Goal: Navigation & Orientation: Go to known website

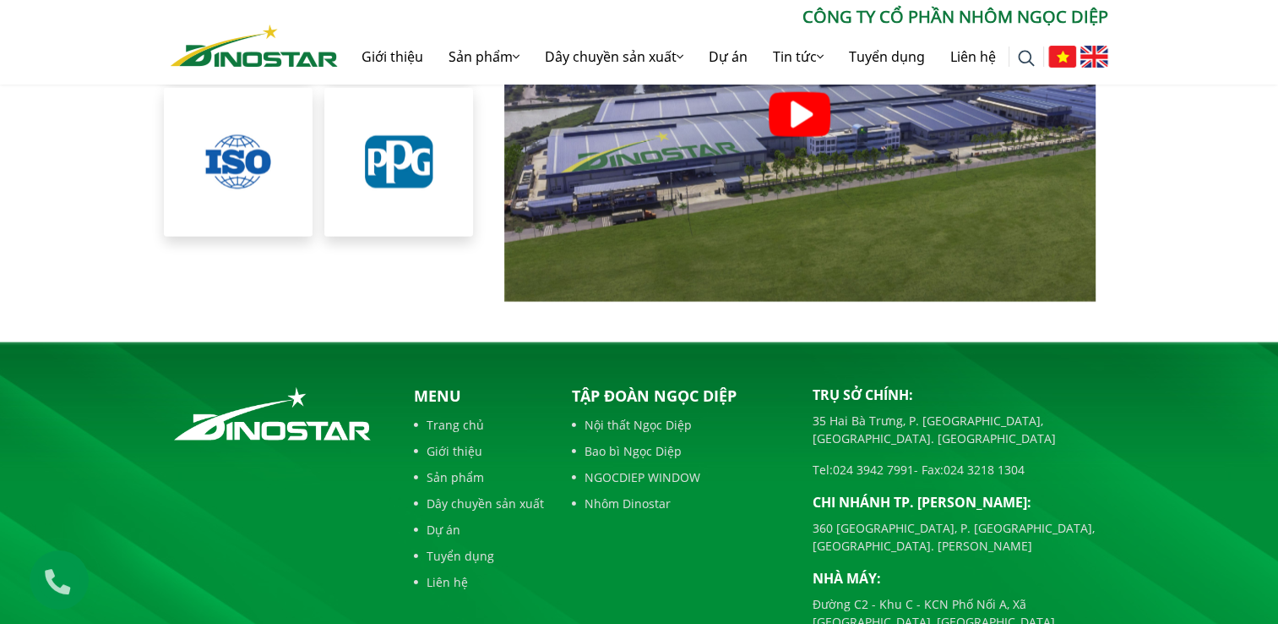
scroll to position [3876, 0]
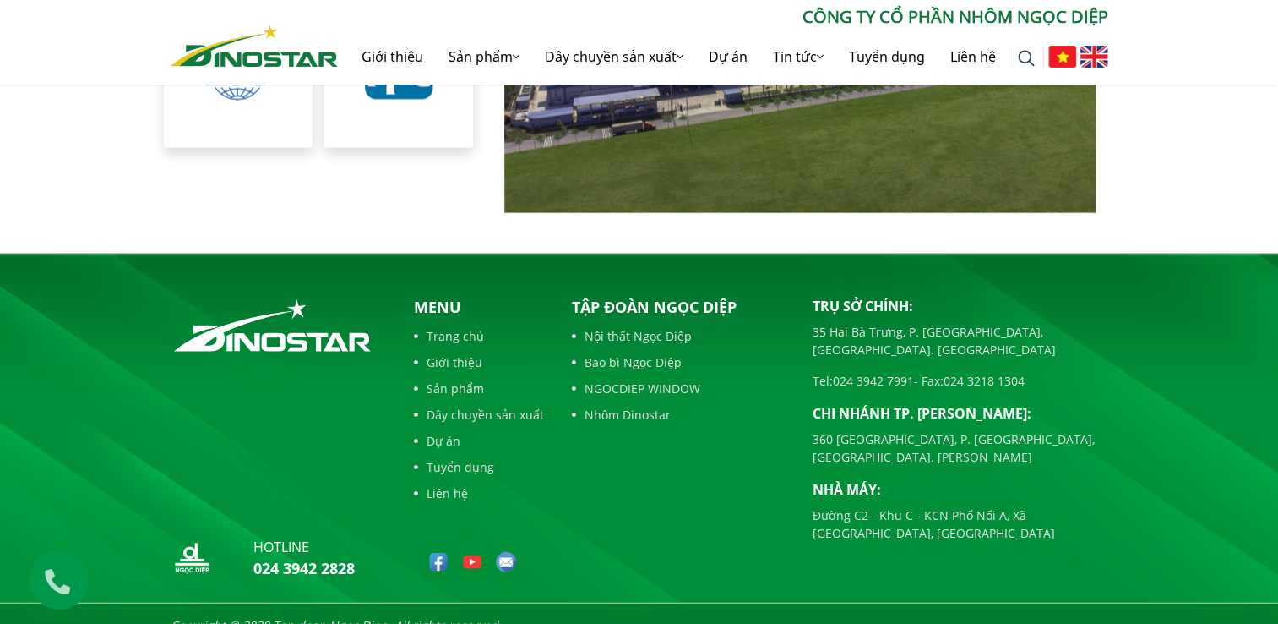
click at [644, 327] on link "Nội thất Ngọc Diệp" at bounding box center [679, 336] width 215 height 18
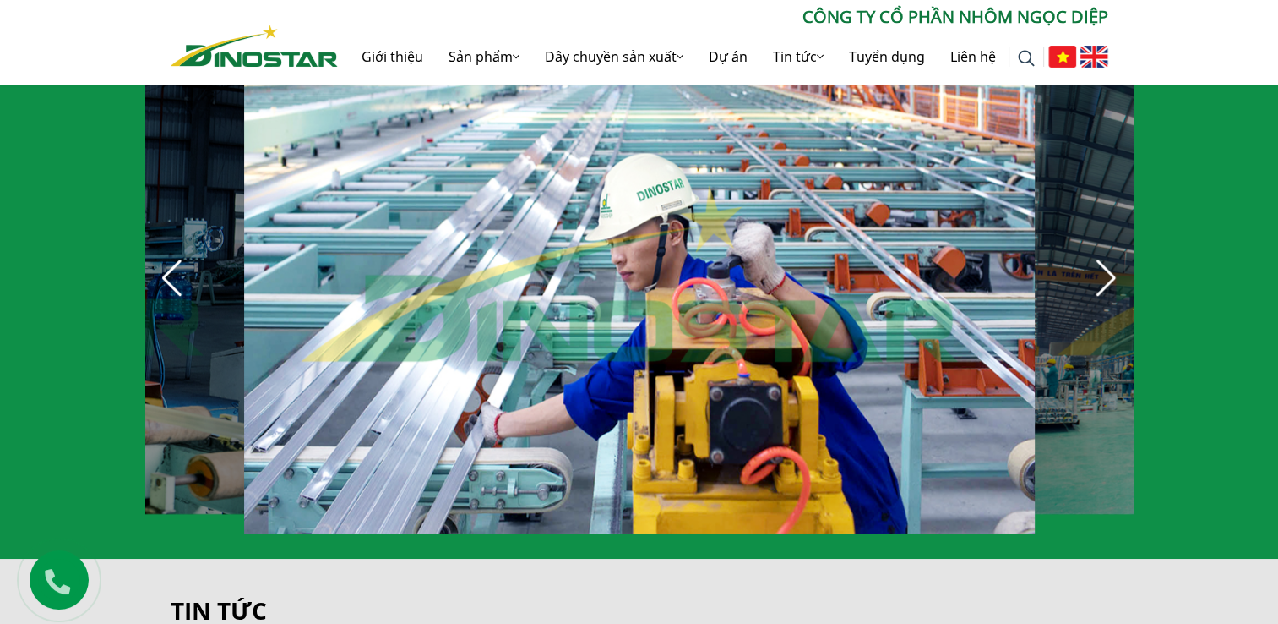
scroll to position [1267, 0]
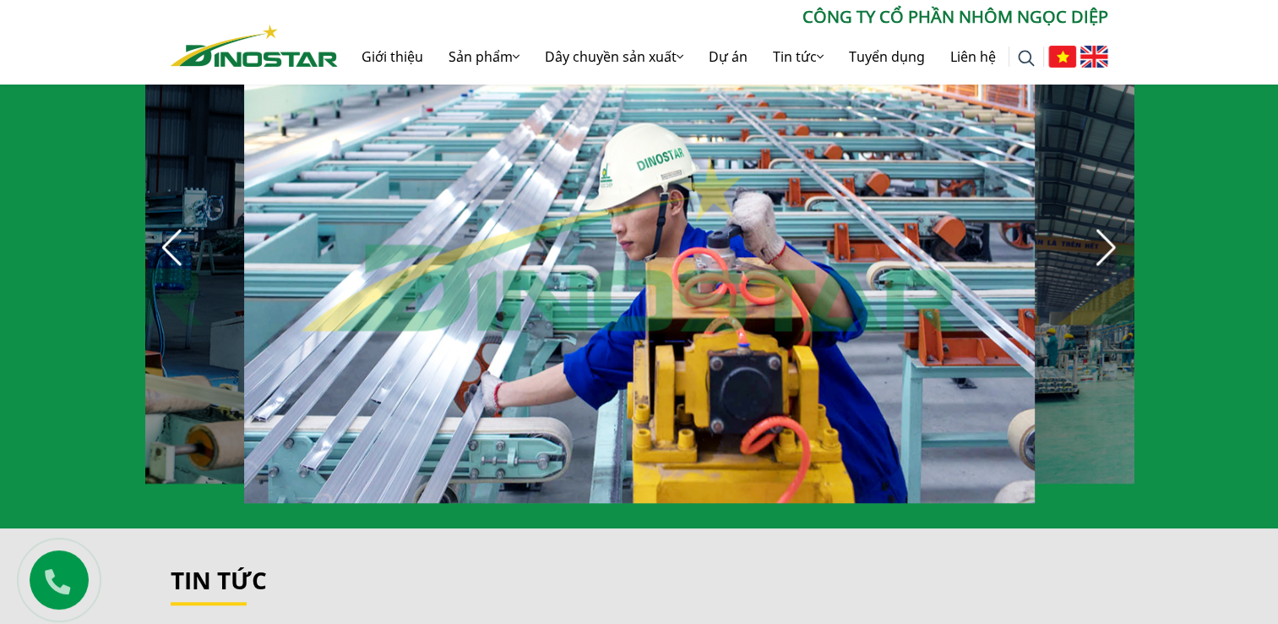
click at [1097, 237] on div "Next slide" at bounding box center [1106, 247] width 37 height 37
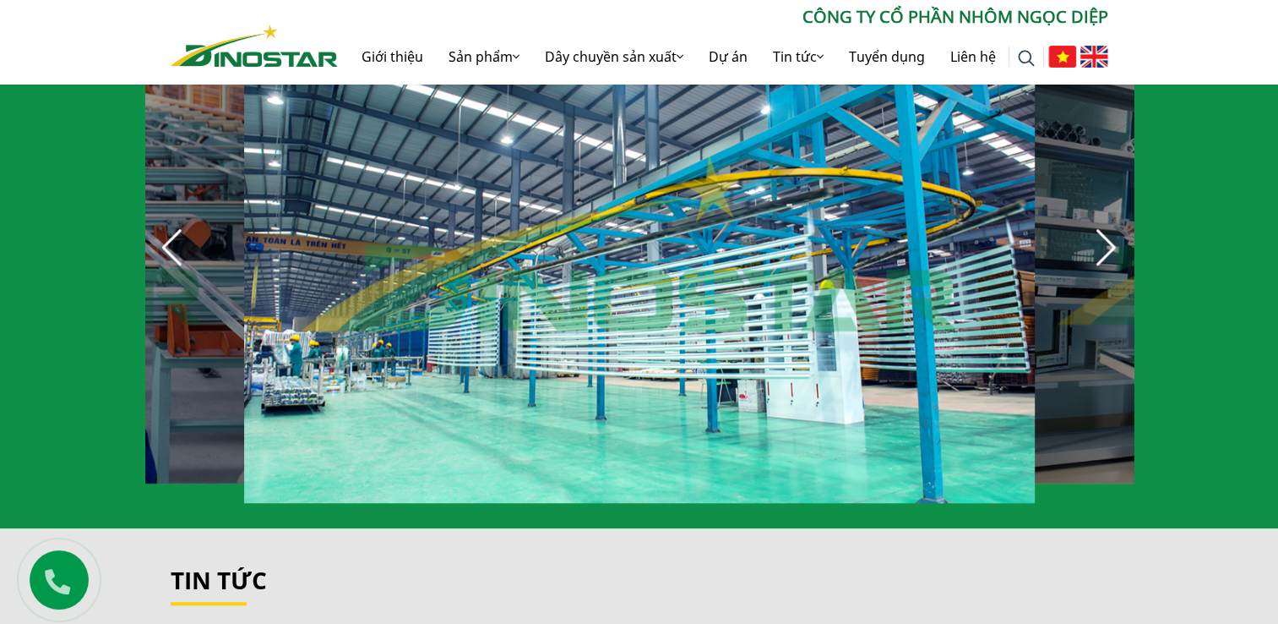
click at [1109, 237] on div "Next slide" at bounding box center [1106, 247] width 37 height 37
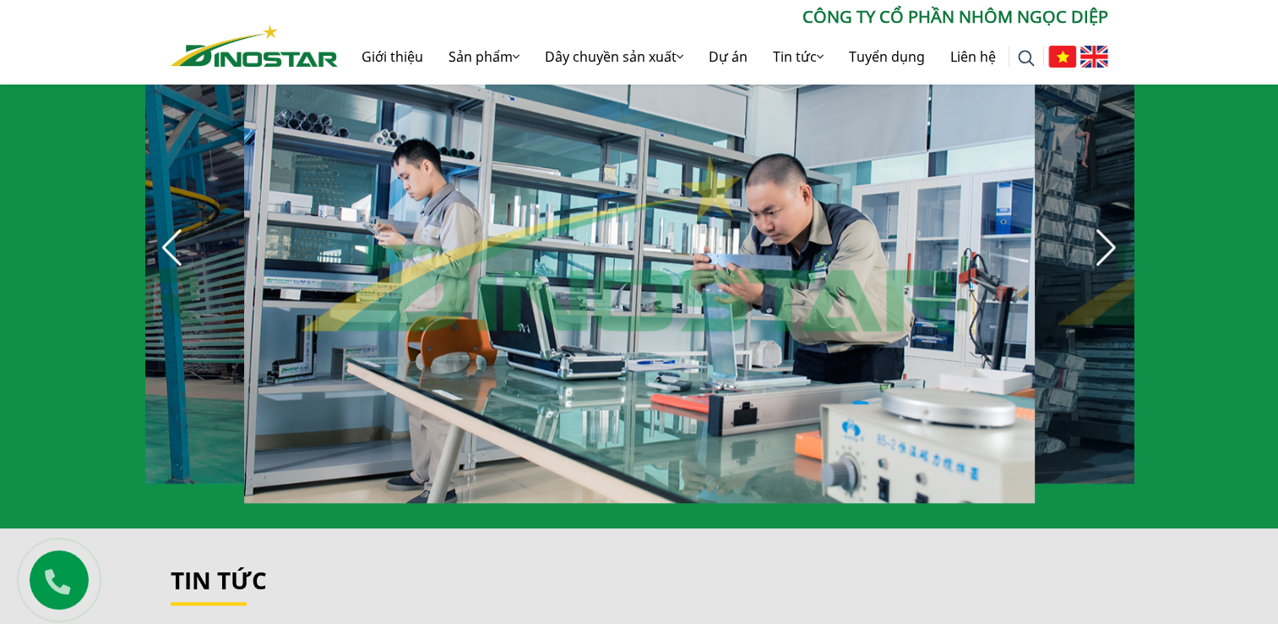
click at [1109, 237] on div "Next slide" at bounding box center [1106, 247] width 37 height 37
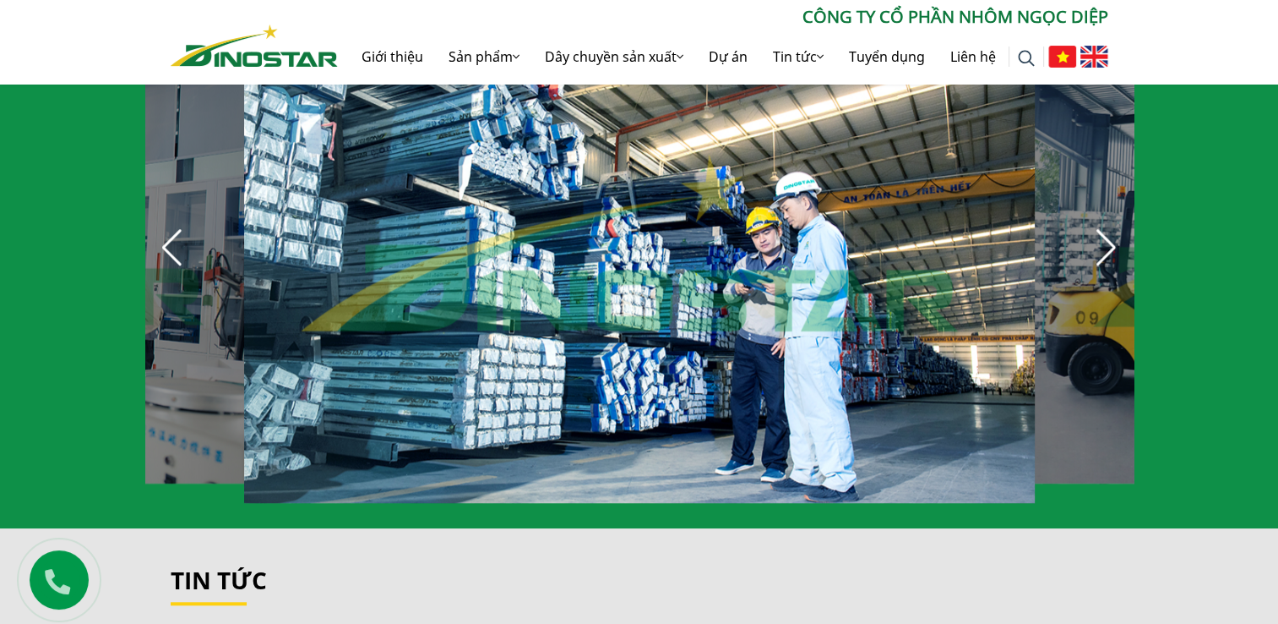
click at [1109, 237] on div "Next slide" at bounding box center [1106, 247] width 37 height 37
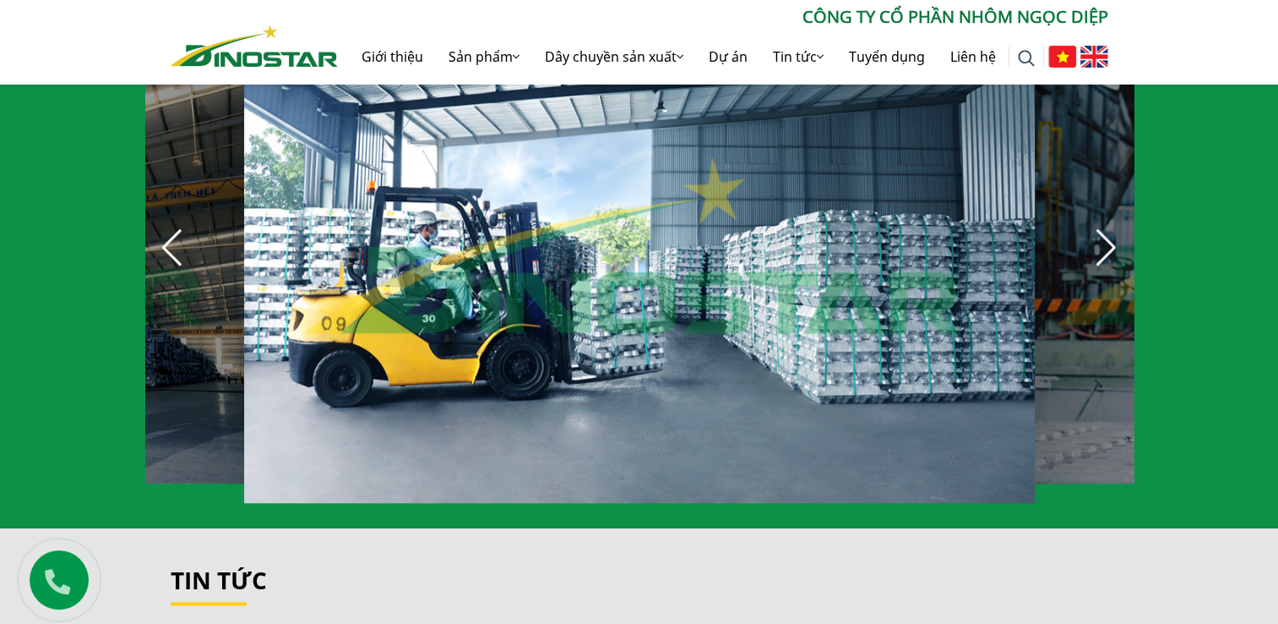
click at [1109, 237] on div "Next slide" at bounding box center [1106, 247] width 37 height 37
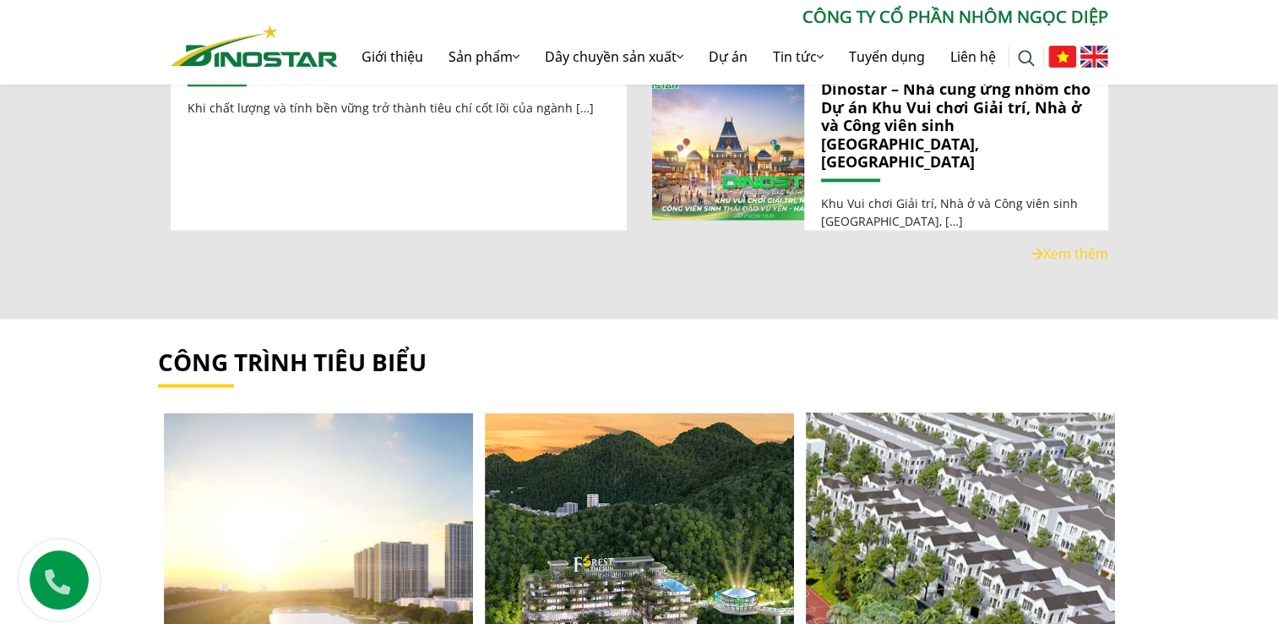
scroll to position [2100, 0]
